Goal: Task Accomplishment & Management: Use online tool/utility

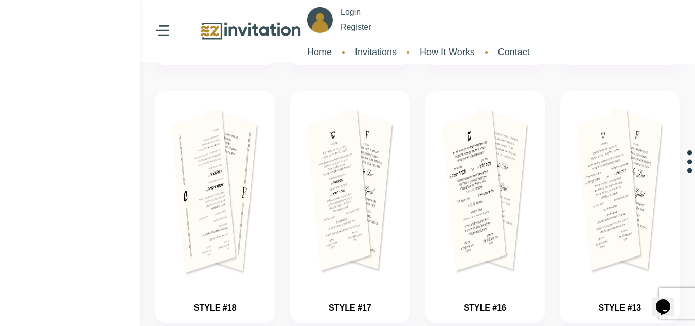
scroll to position [389, 0]
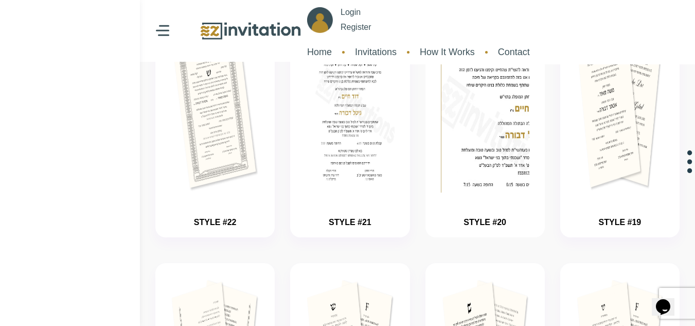
click at [496, 103] on img "button" at bounding box center [484, 137] width 133 height 257
click at [496, 104] on img "button" at bounding box center [484, 137] width 133 height 257
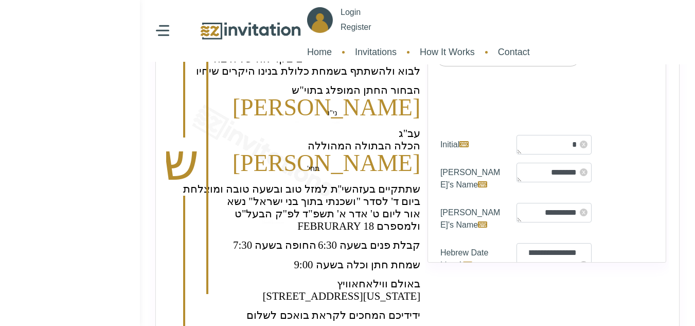
scroll to position [51, 0]
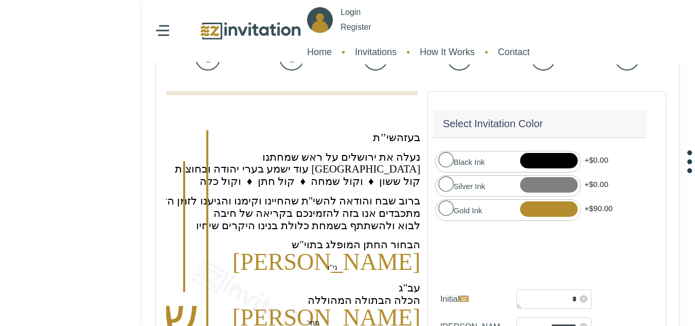
scroll to position [103, 0]
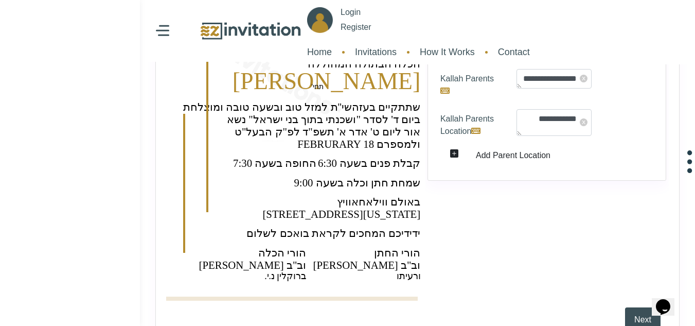
scroll to position [348, 0]
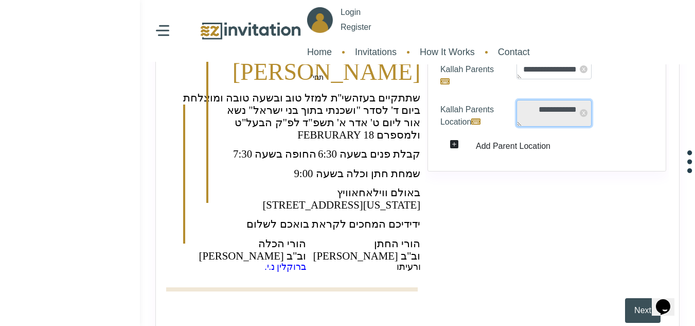
click at [547, 100] on textarea "**********" at bounding box center [553, 113] width 75 height 27
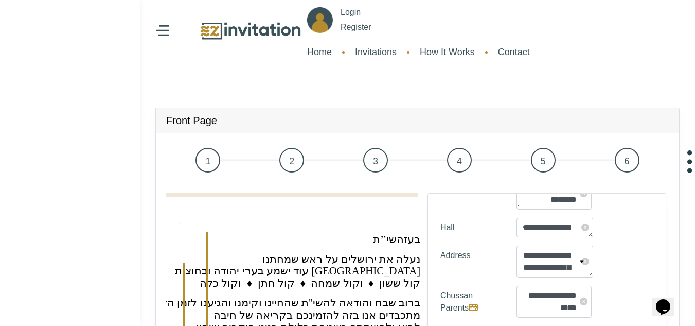
scroll to position [0, 0]
